Goal: Check status: Check status

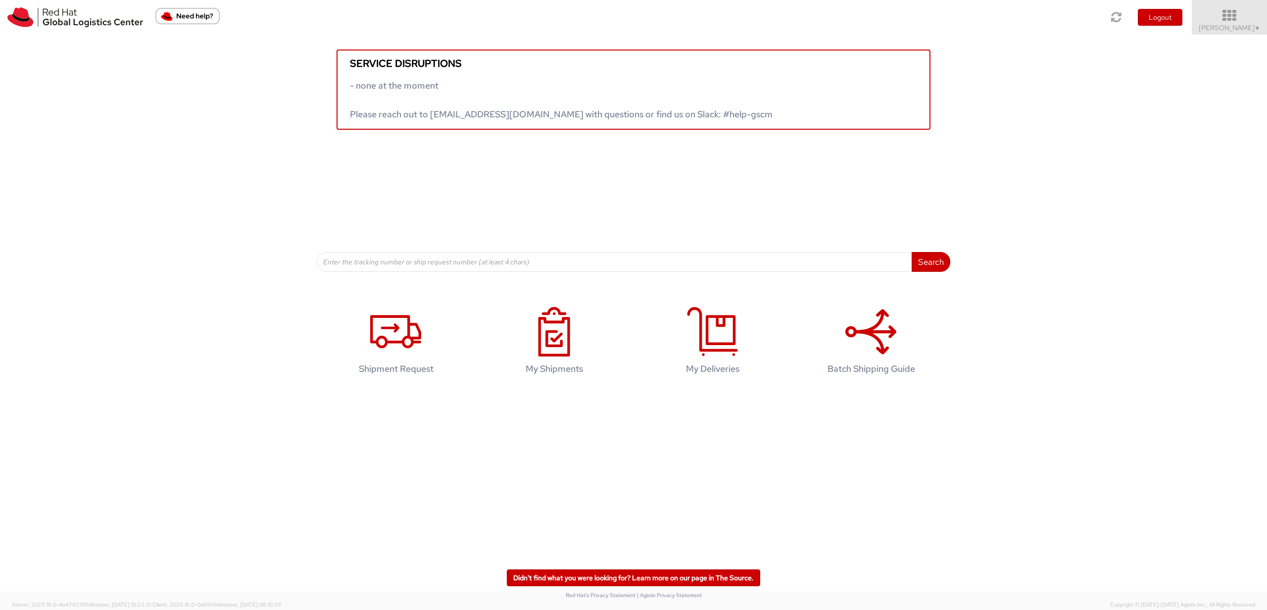
click at [1254, 26] on span "▼" at bounding box center [1257, 28] width 6 height 8
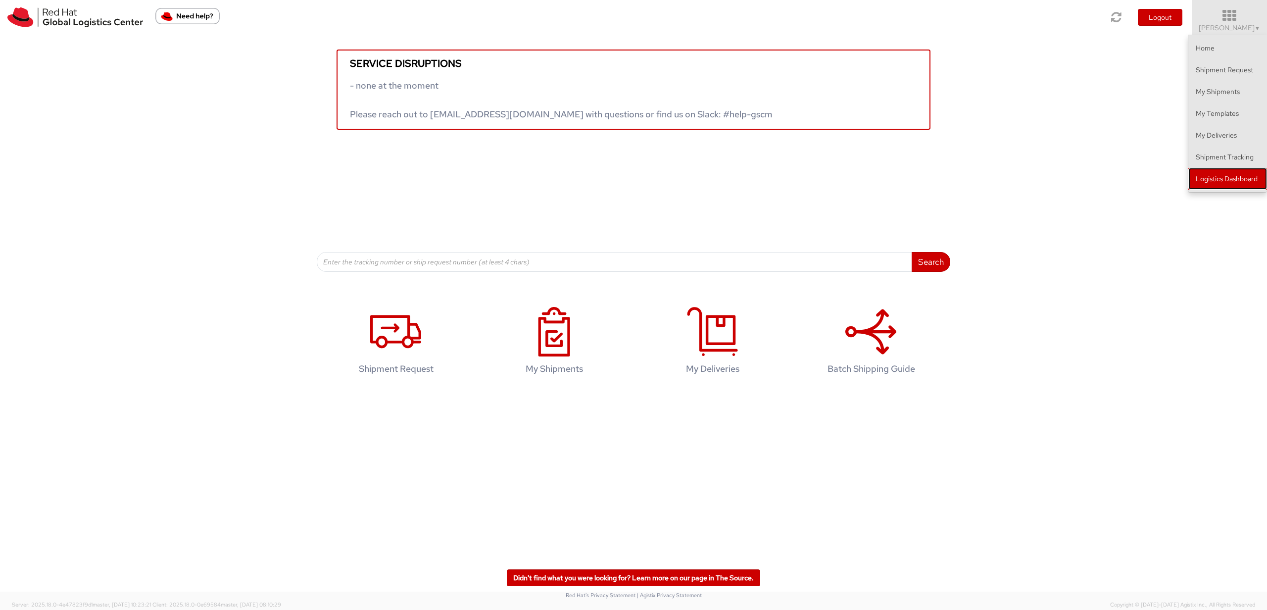
click at [1229, 182] on link "Logistics Dashboard" at bounding box center [1227, 179] width 79 height 22
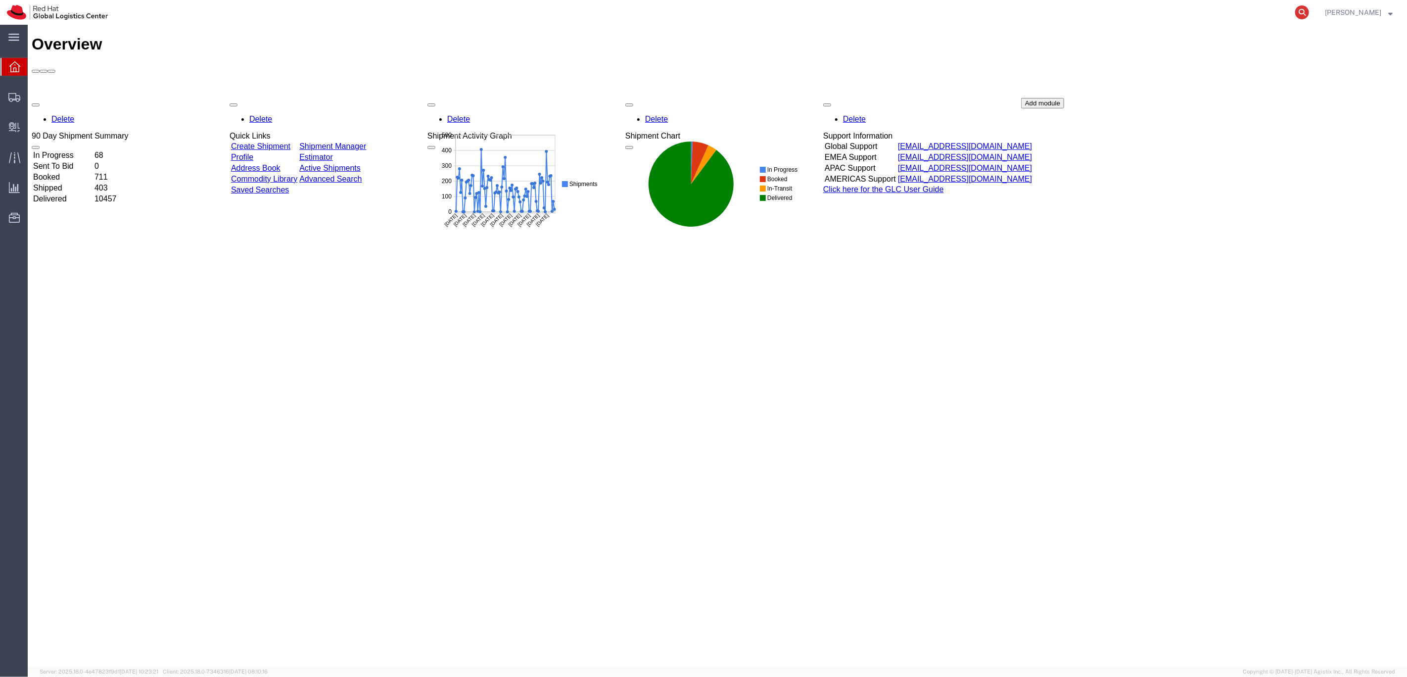
click at [1309, 14] on icon at bounding box center [1302, 12] width 14 height 14
paste input "56682176"
type input "56682176"
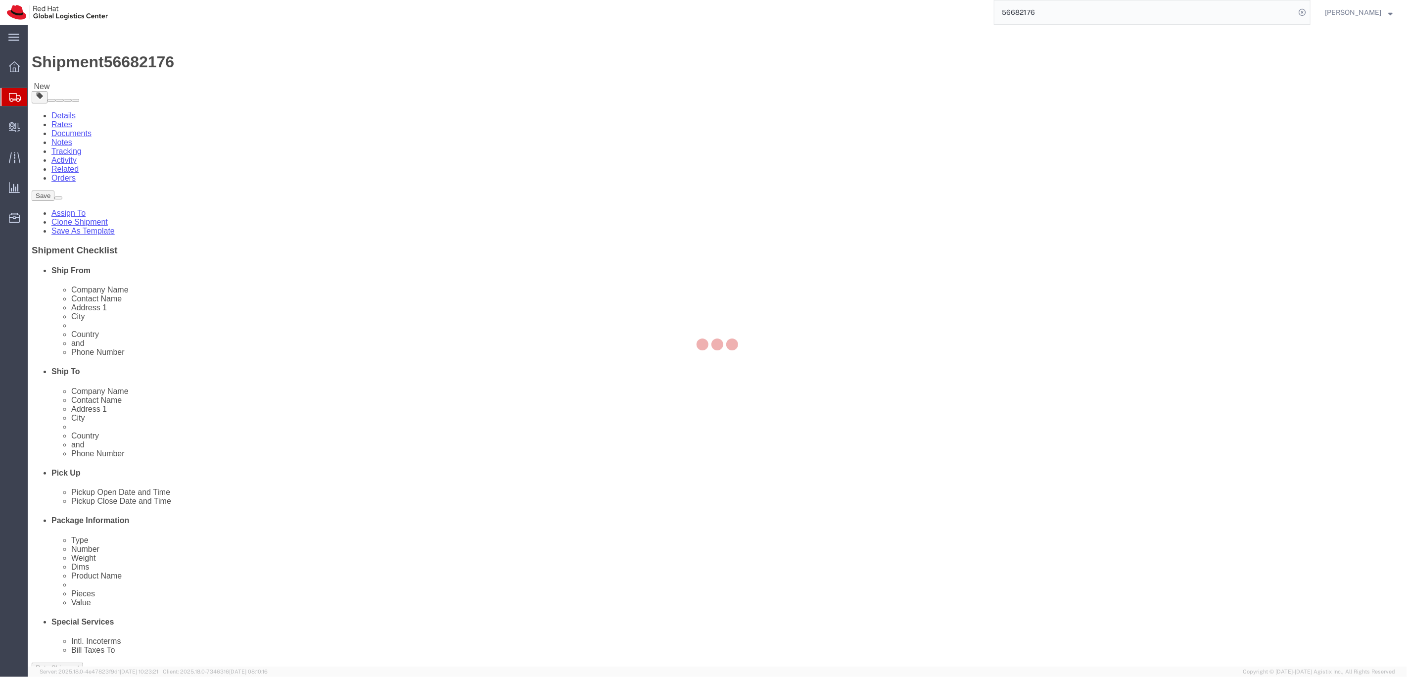
select select
